Goal: Task Accomplishment & Management: Use online tool/utility

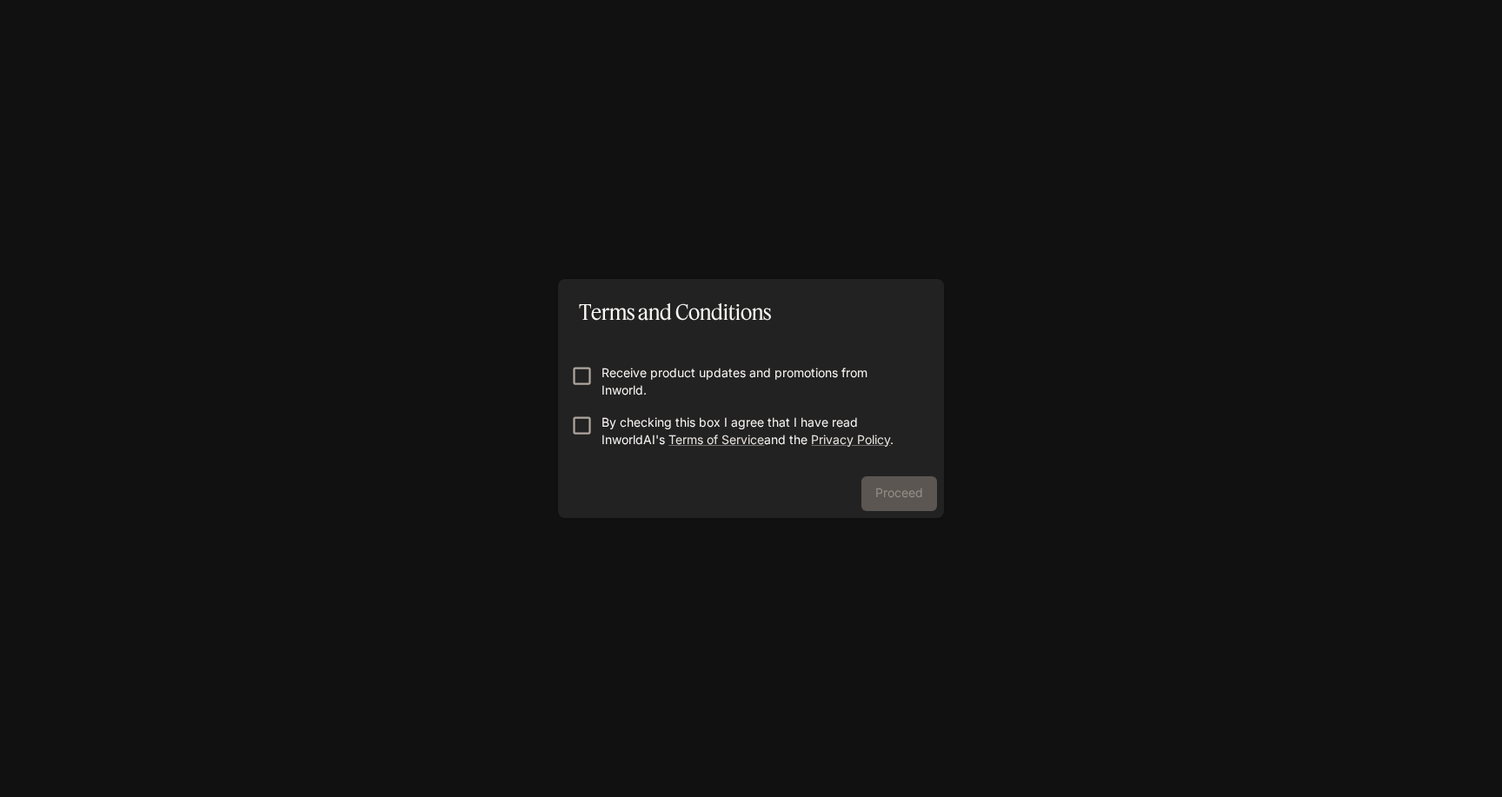
click at [644, 378] on p "Receive product updates and promotions from Inworld." at bounding box center [757, 381] width 313 height 35
click at [636, 376] on p "Receive product updates and promotions from Inworld." at bounding box center [757, 381] width 313 height 35
click at [636, 447] on p "By checking this box I agree that I have read InworldAI's Terms of Service and …" at bounding box center [757, 431] width 313 height 35
click at [911, 497] on button "Proceed" at bounding box center [899, 493] width 76 height 35
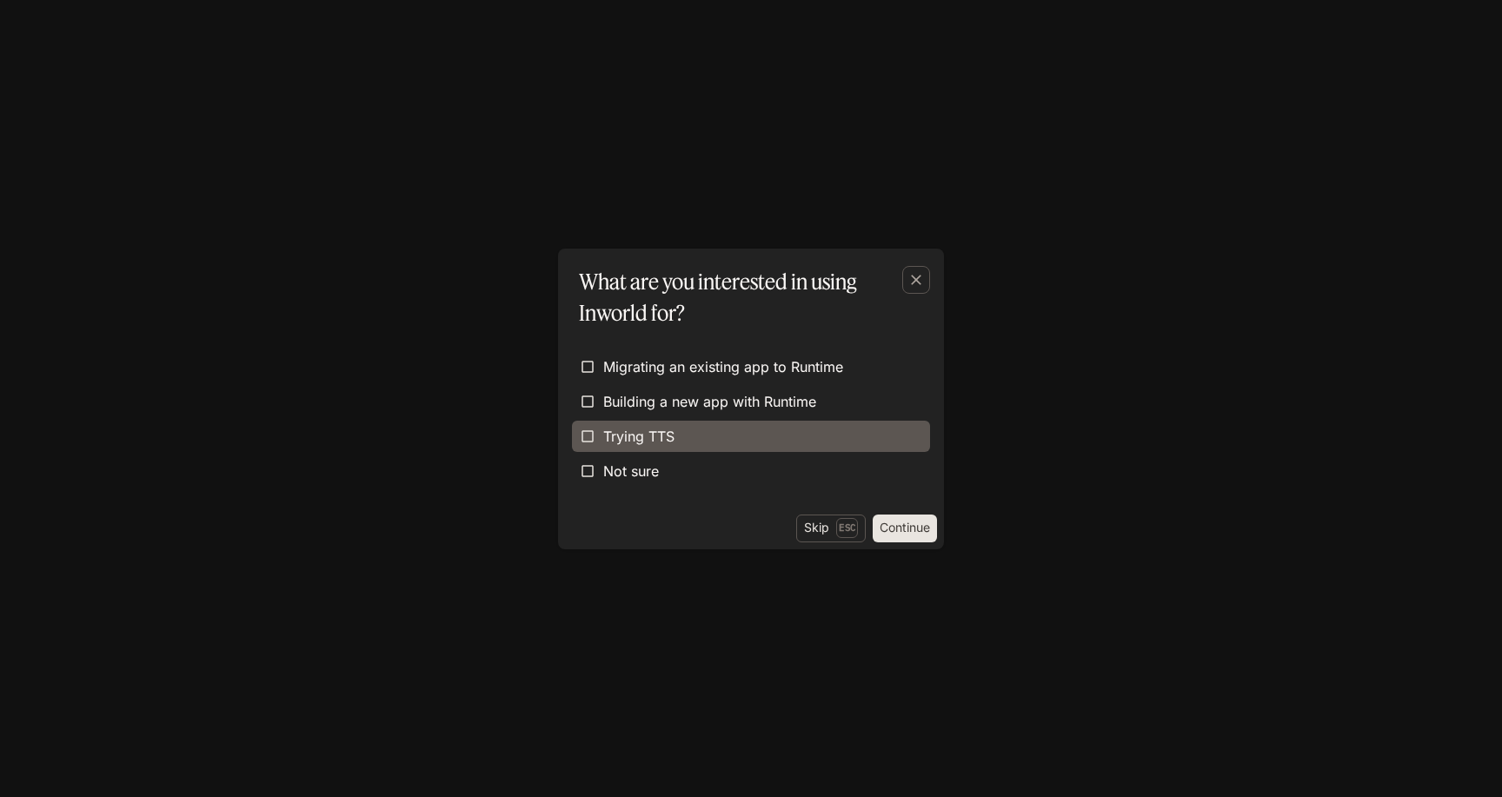
click at [728, 427] on label "Trying TTS" at bounding box center [751, 436] width 358 height 31
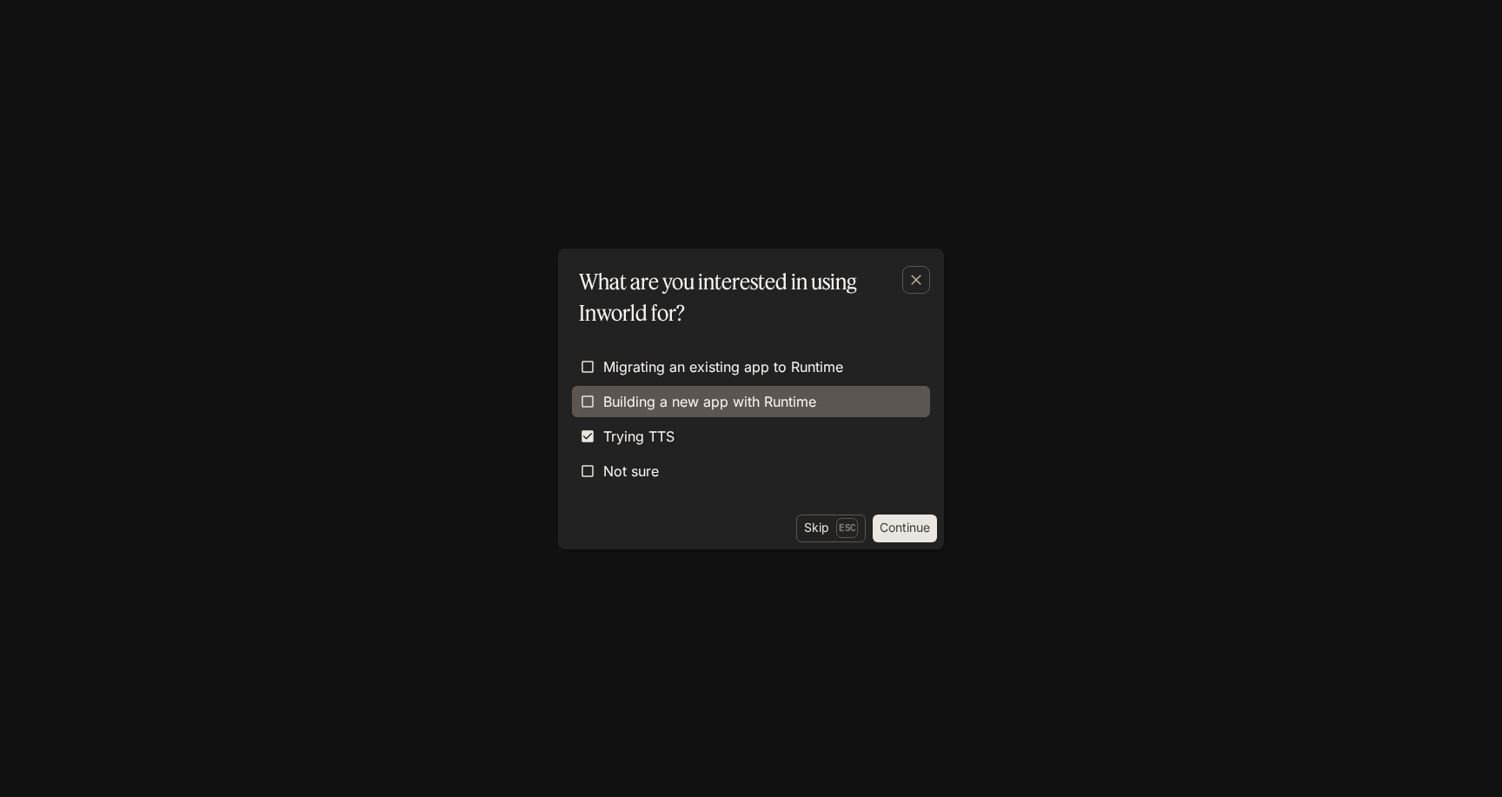
click at [754, 392] on span "Building a new app with Runtime" at bounding box center [709, 401] width 213 height 21
click at [913, 528] on button "Continue" at bounding box center [905, 529] width 64 height 28
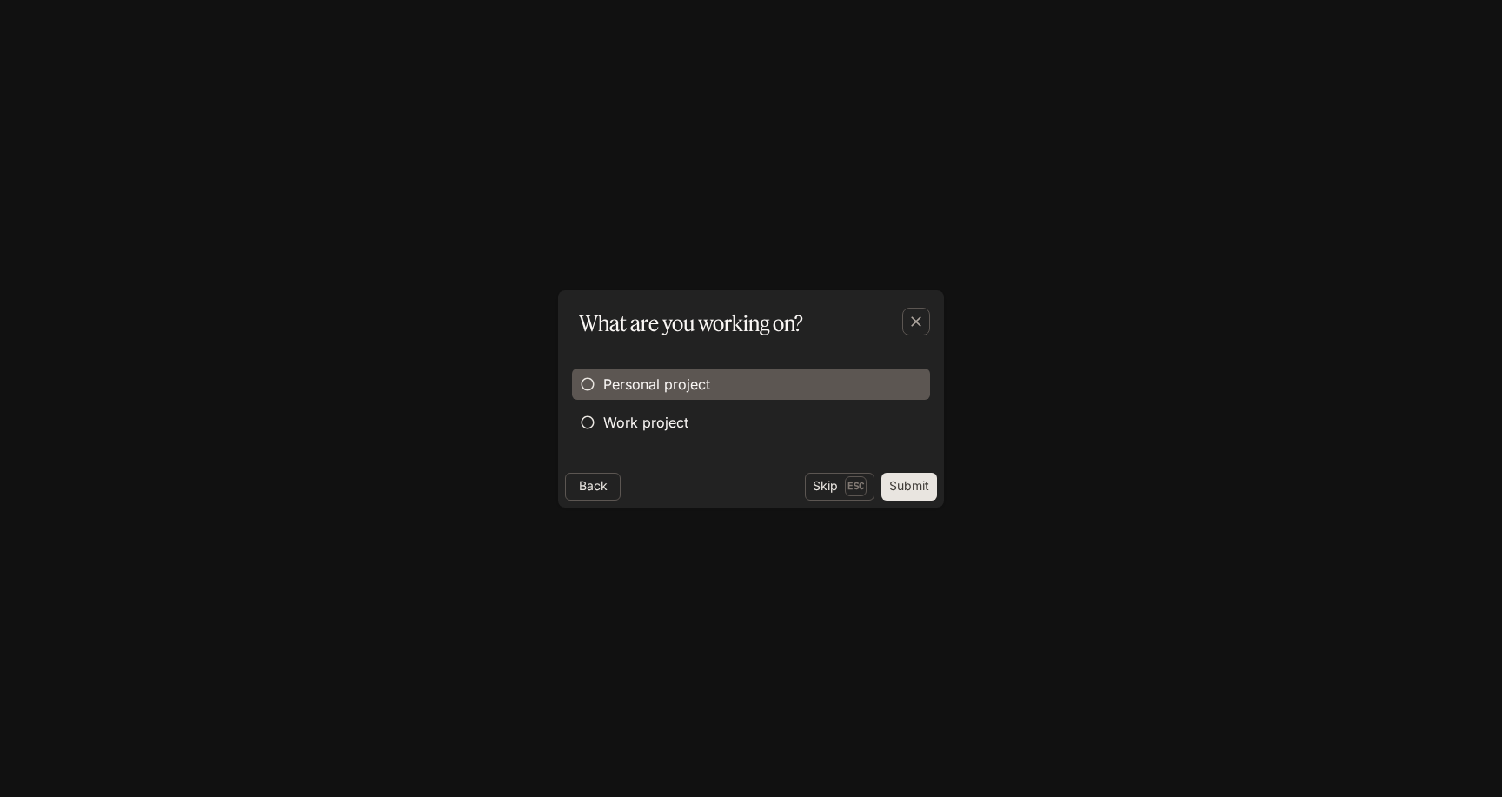
click at [654, 377] on span "Personal project" at bounding box center [656, 384] width 107 height 21
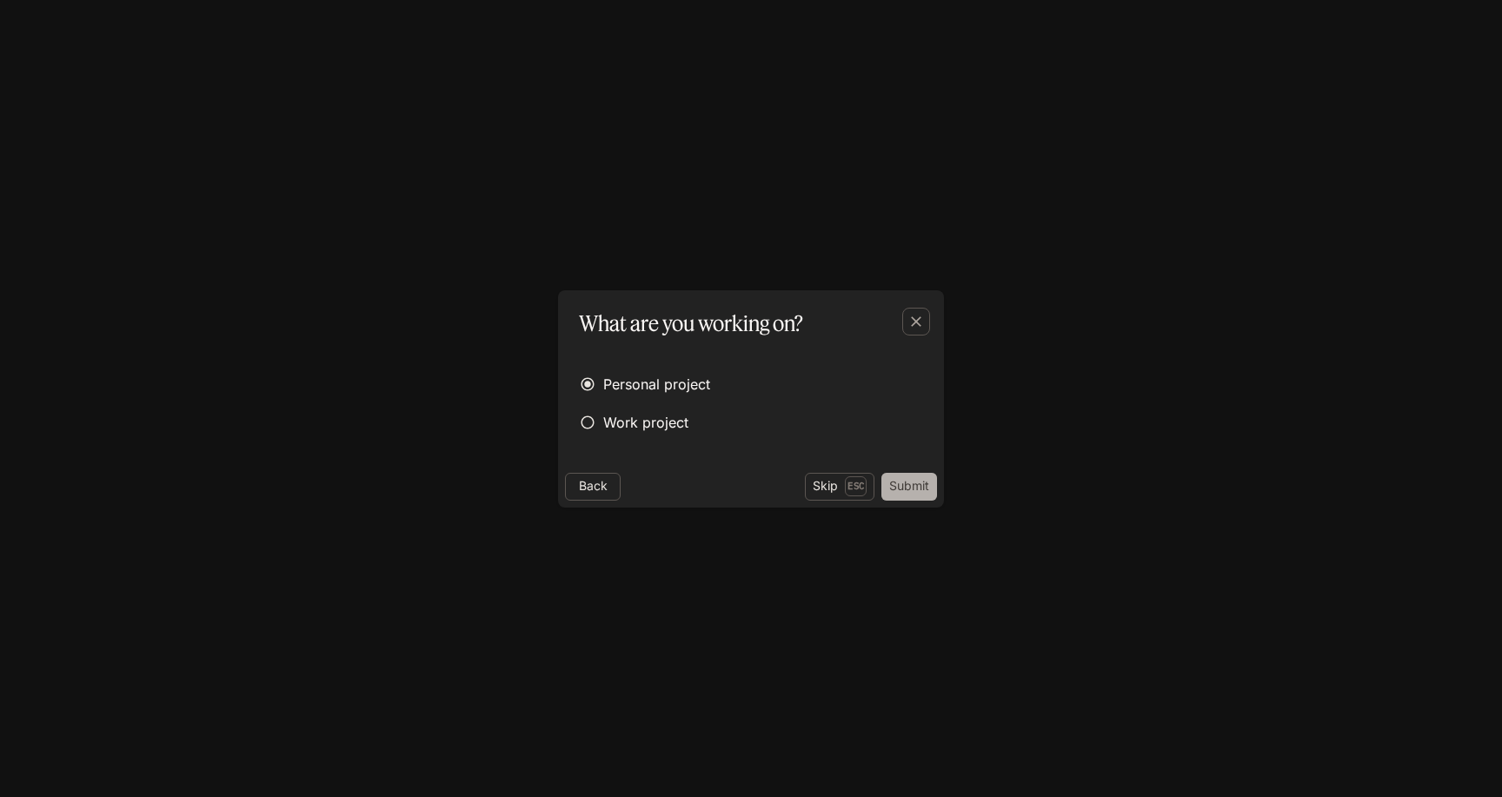
click at [919, 488] on button "Submit" at bounding box center [909, 487] width 56 height 28
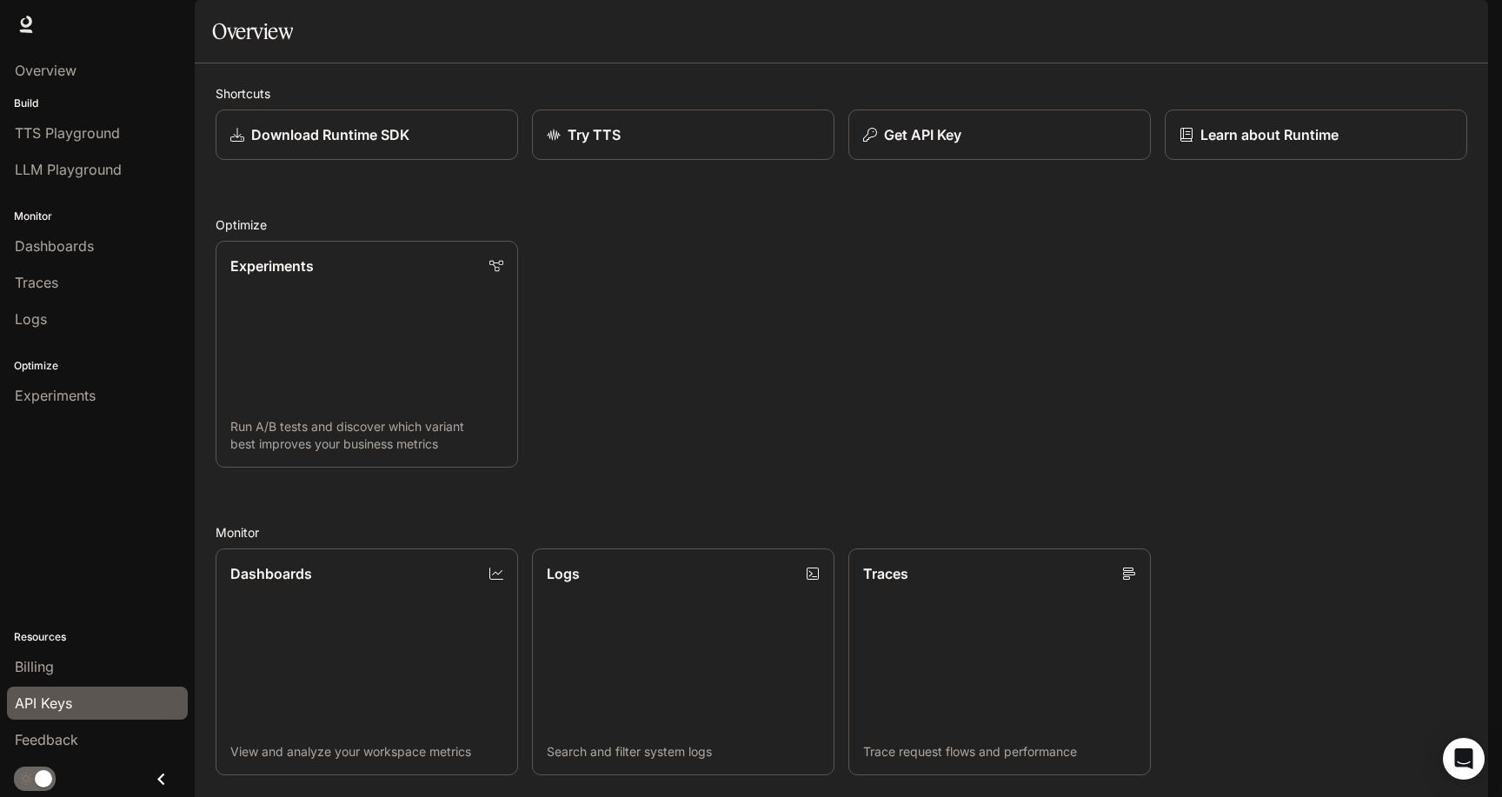
click at [70, 705] on span "API Keys" at bounding box center [43, 703] width 57 height 21
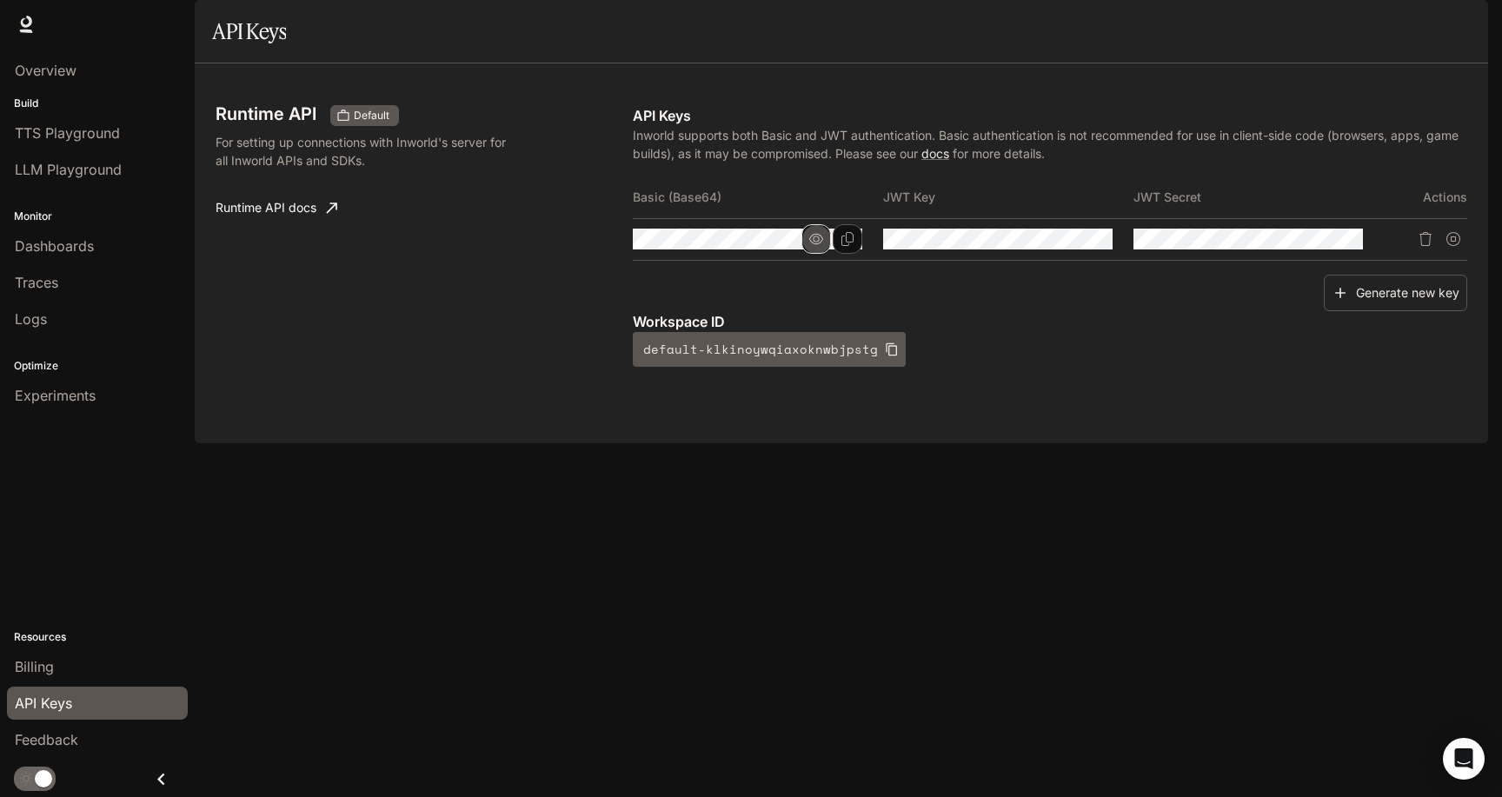
click at [813, 246] on icon "button" at bounding box center [816, 239] width 14 height 14
click at [824, 288] on body "Skip to main content Runtime Runtime Documentation Documentation Portal Overvie…" at bounding box center [751, 398] width 1502 height 797
click at [843, 246] on icon "Copy Basic (Base64)" at bounding box center [847, 239] width 14 height 14
